Goal: Transaction & Acquisition: Obtain resource

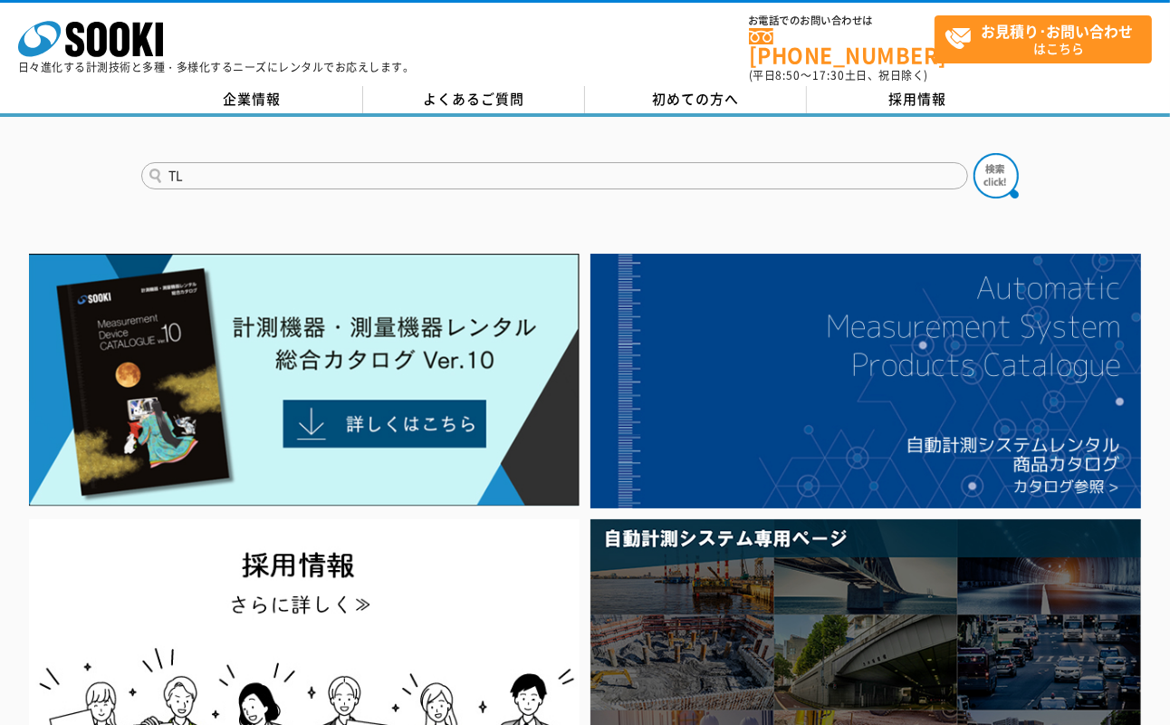
type input "TL"
click at [974, 153] on button at bounding box center [996, 175] width 45 height 45
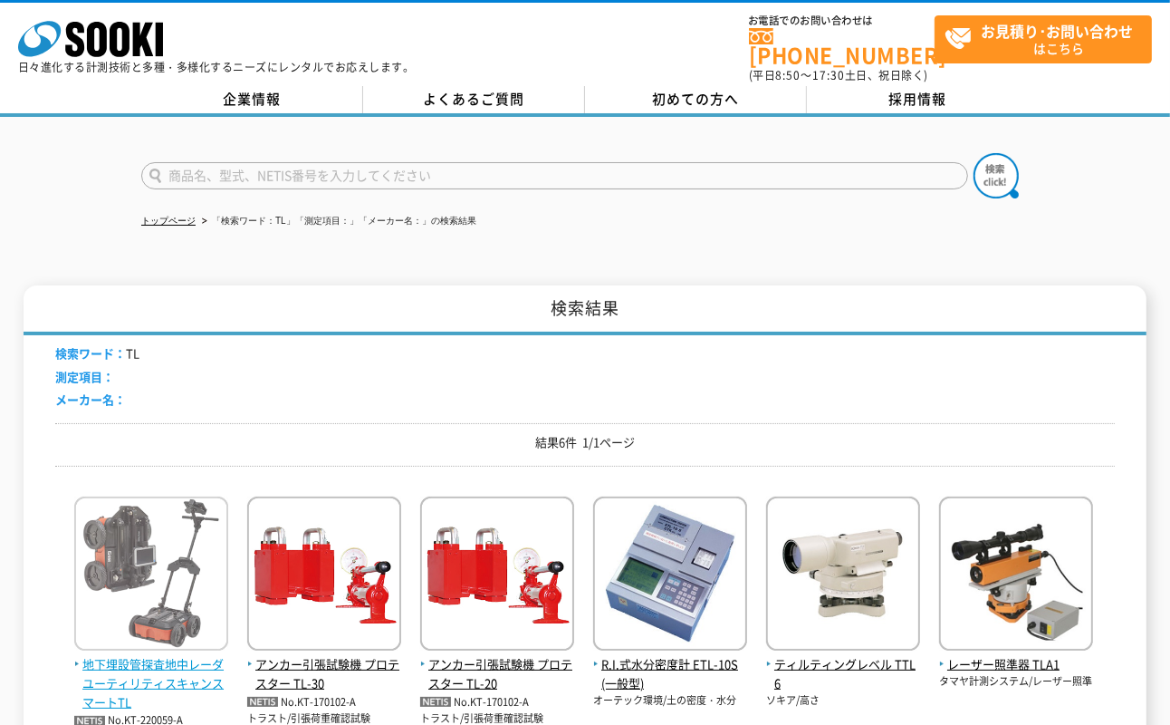
click at [195, 655] on span "地下埋設管探査地中レーダ ユーティリティスキャンスマートTL" at bounding box center [151, 683] width 154 height 56
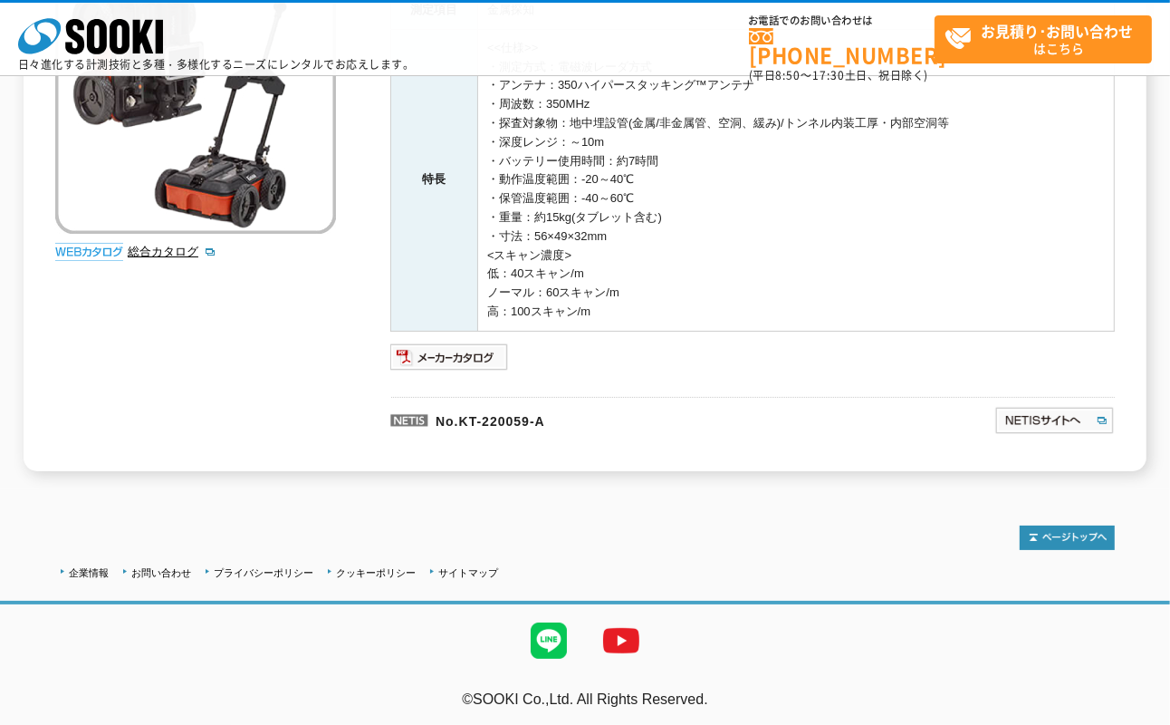
scroll to position [301, 0]
click at [486, 355] on img at bounding box center [449, 355] width 119 height 29
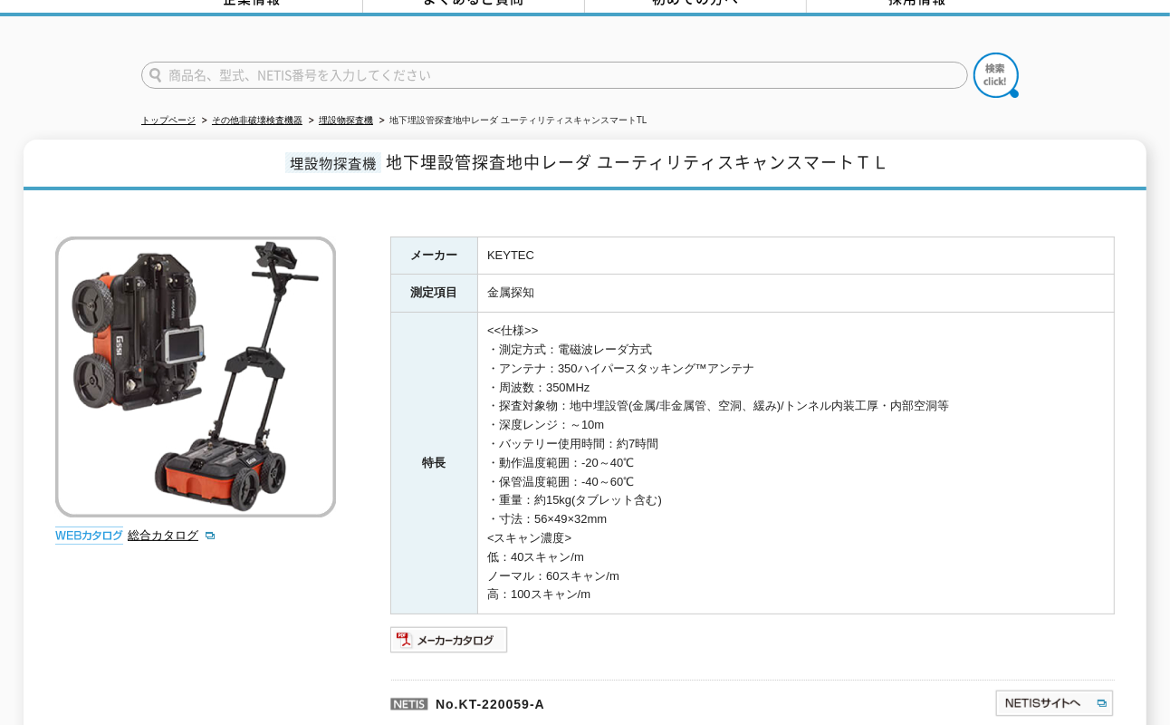
scroll to position [100, 0]
click at [360, 116] on link "埋設物探査機" at bounding box center [346, 121] width 54 height 10
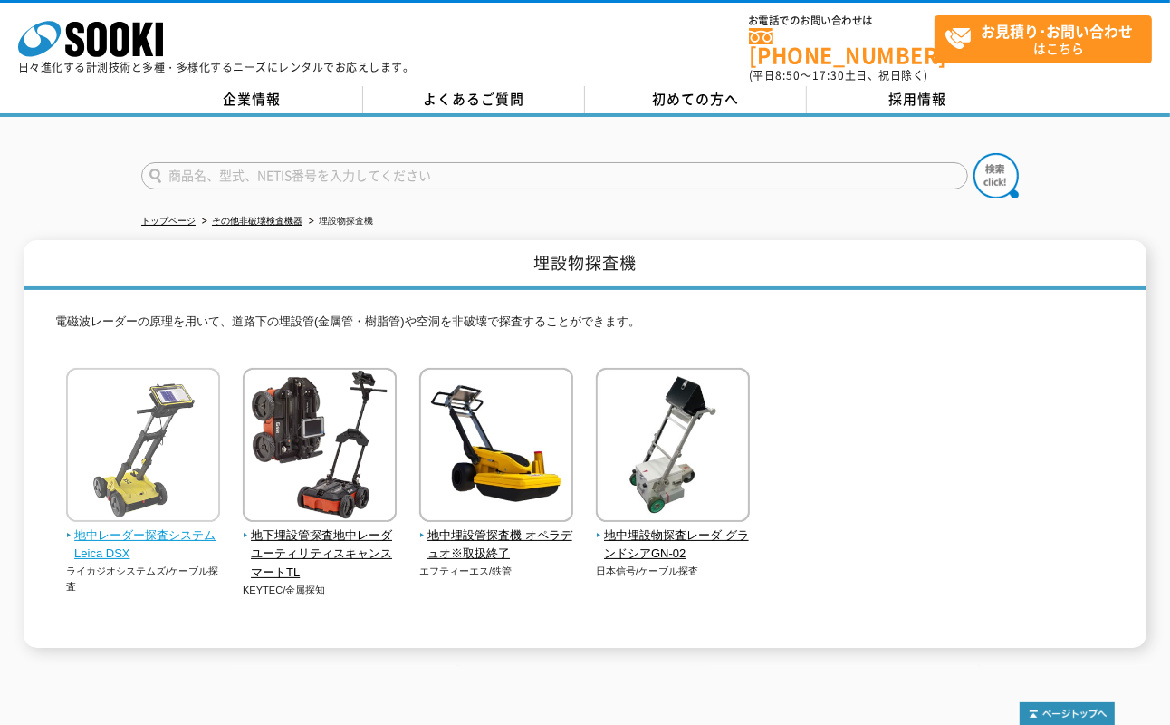
click at [139, 526] on span "地中レーダー探査システム Leica DSX" at bounding box center [143, 545] width 155 height 38
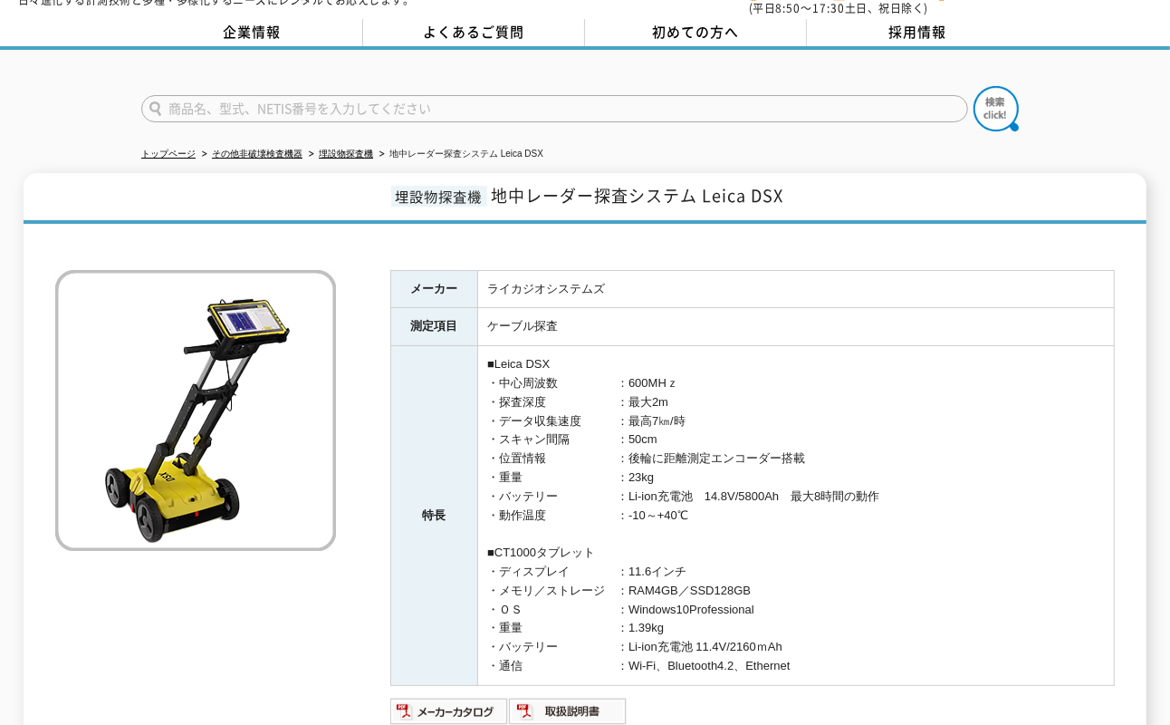
scroll to position [101, 0]
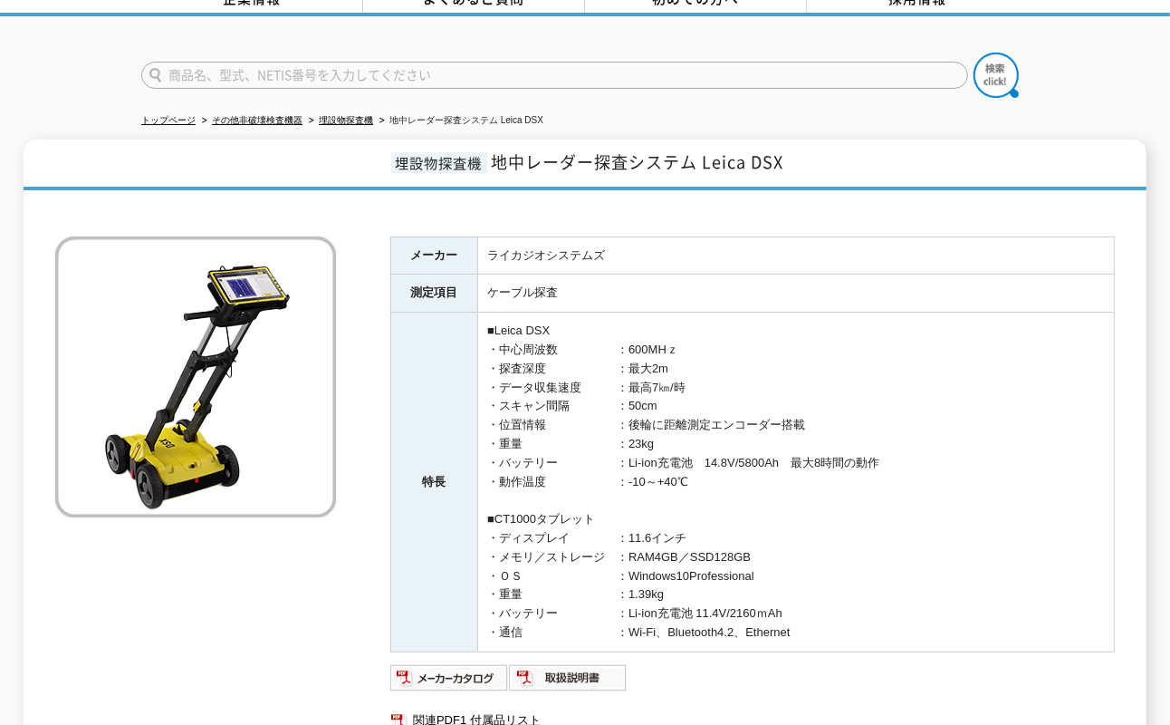
click at [414, 62] on input "text" at bounding box center [554, 75] width 827 height 27
type input "GPR"
click at [1009, 56] on img at bounding box center [996, 75] width 45 height 45
